Goal: Task Accomplishment & Management: Complete application form

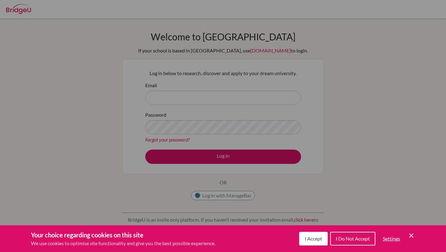
click at [412, 235] on icon "Save and close" at bounding box center [411, 235] width 4 height 4
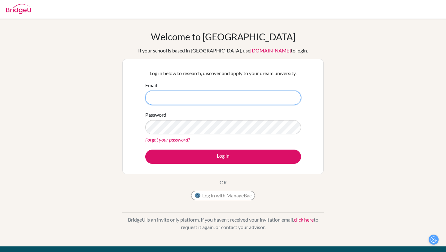
drag, startPoint x: 213, startPoint y: 93, endPoint x: 207, endPoint y: 85, distance: 10.8
click at [213, 93] on input "Email" at bounding box center [223, 97] width 156 height 14
type input "26louithie1@unionschool.edu.ht"
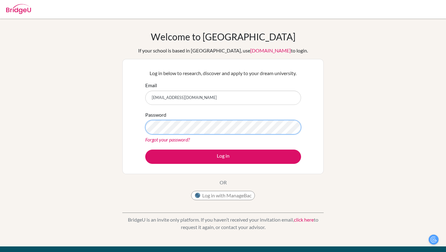
click at [145, 149] on button "Log in" at bounding box center [223, 156] width 156 height 14
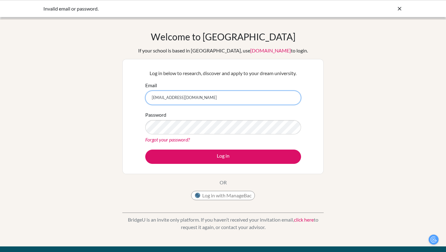
drag, startPoint x: 218, startPoint y: 99, endPoint x: 149, endPoint y: 99, distance: 68.5
click at [149, 99] on input "[EMAIL_ADDRESS][DOMAIN_NAME]" at bounding box center [223, 97] width 156 height 14
type input "[EMAIL_ADDRESS][DOMAIN_NAME]"
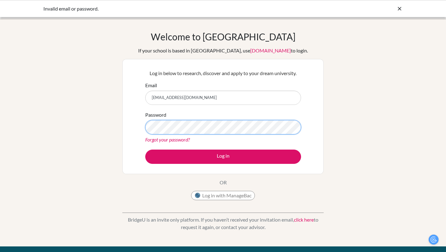
click at [145, 149] on button "Log in" at bounding box center [223, 156] width 156 height 14
click at [167, 99] on input "[EMAIL_ADDRESS][DOMAIN_NAME]" at bounding box center [223, 97] width 156 height 14
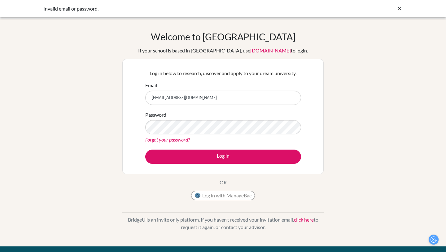
click at [167, 99] on input "[EMAIL_ADDRESS][DOMAIN_NAME]" at bounding box center [223, 97] width 156 height 14
type input "[EMAIL_ADDRESS][DOMAIN_NAME]"
click at [145, 149] on button "Log in" at bounding box center [223, 156] width 156 height 14
